Goal: Browse casually

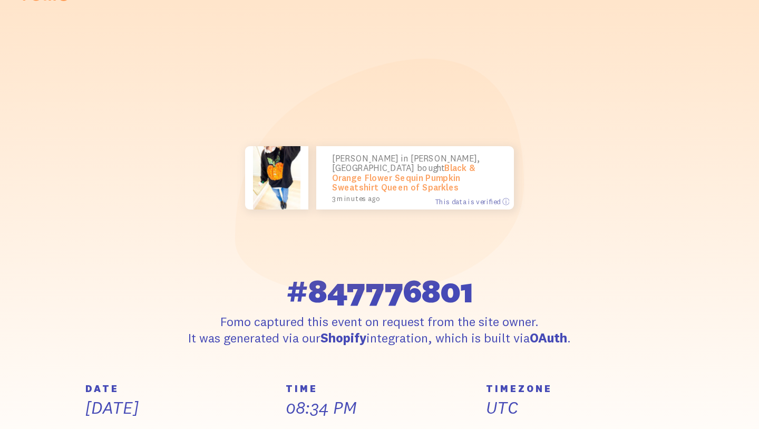
scroll to position [33, 0]
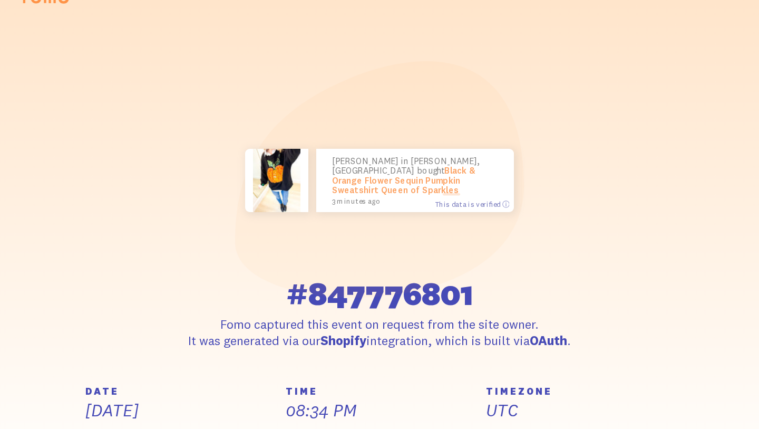
click at [428, 186] on link "Black & Orange Flower Sequin Pumpkin Sweatshirt Queen of Sparkles" at bounding box center [403, 180] width 143 height 30
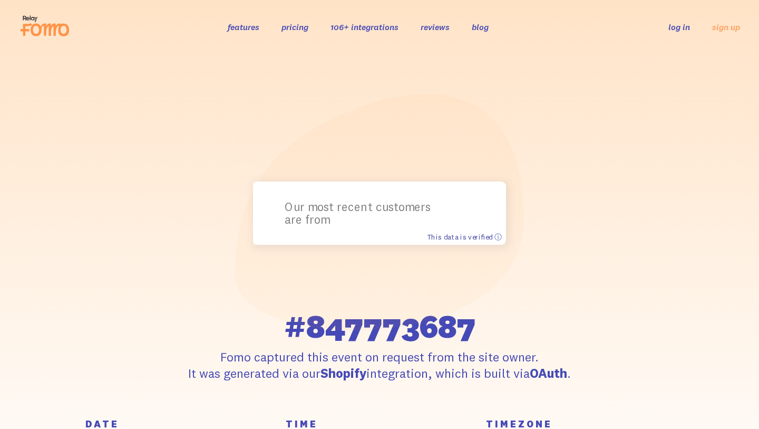
click at [472, 235] on span "This data is verified ⓘ" at bounding box center [464, 236] width 74 height 9
click at [43, 45] on header "features pricing 106+ integrations reviews blog log in sign up log in sign up" at bounding box center [379, 27] width 759 height 54
click at [36, 33] on icon at bounding box center [45, 26] width 52 height 26
